Goal: Check status

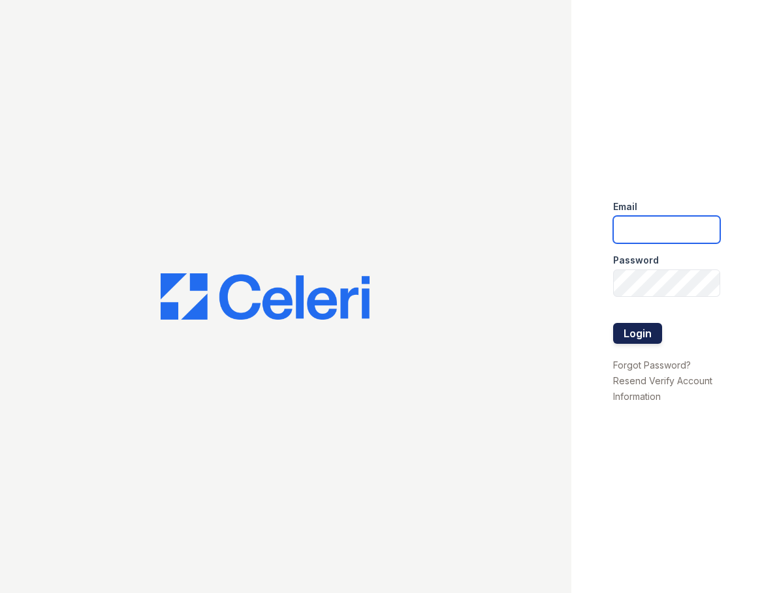
type input "huxley.pm@cafmanagement.com"
click at [633, 333] on button "Login" at bounding box center [637, 333] width 49 height 21
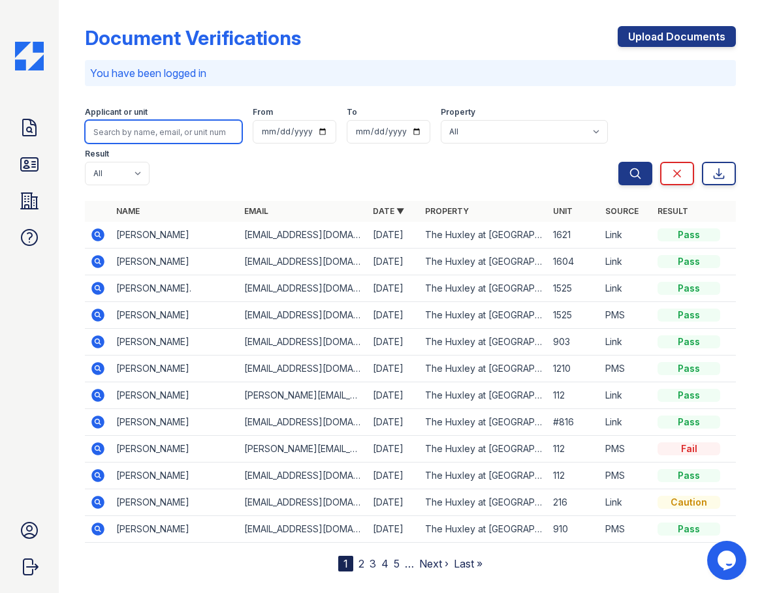
click at [187, 127] on input "search" at bounding box center [163, 132] width 157 height 24
type input "nando"
click at [618, 162] on button "Search" at bounding box center [635, 174] width 34 height 24
